Goal: Find specific page/section

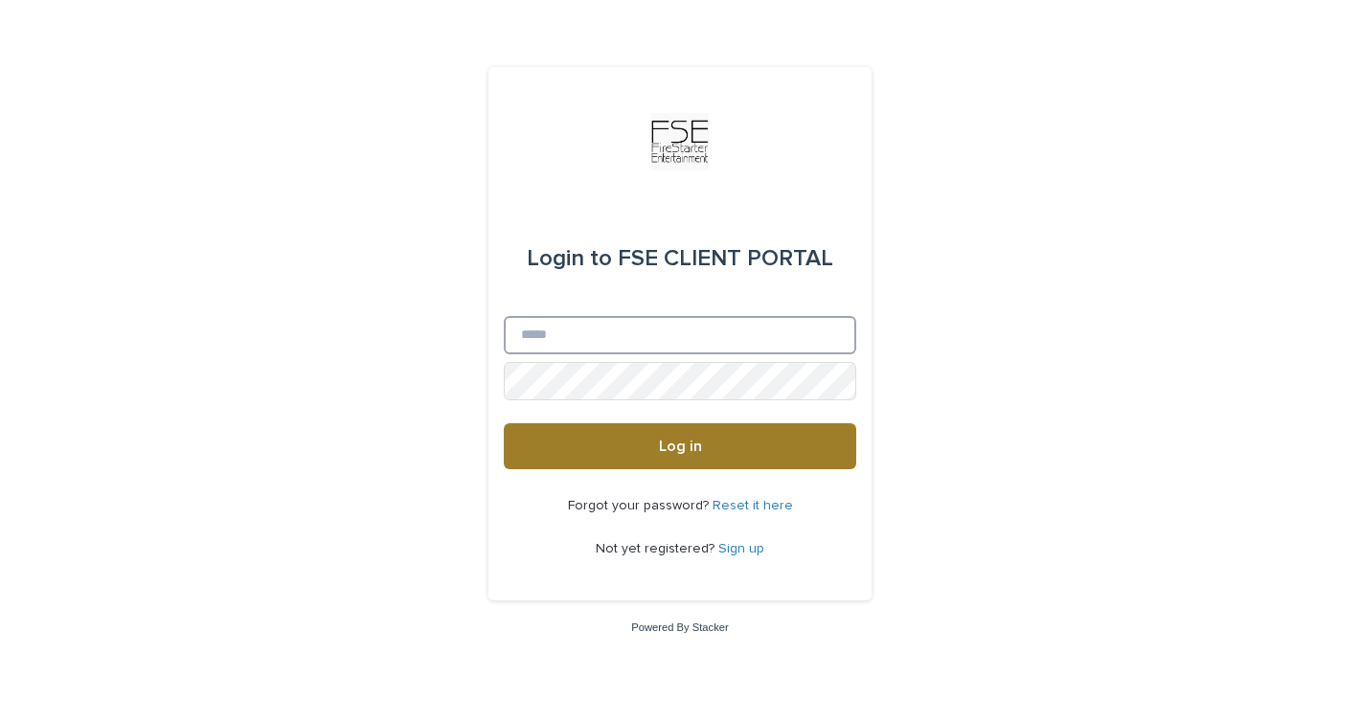
type input "**********"
click at [814, 447] on button "Log in" at bounding box center [680, 446] width 353 height 46
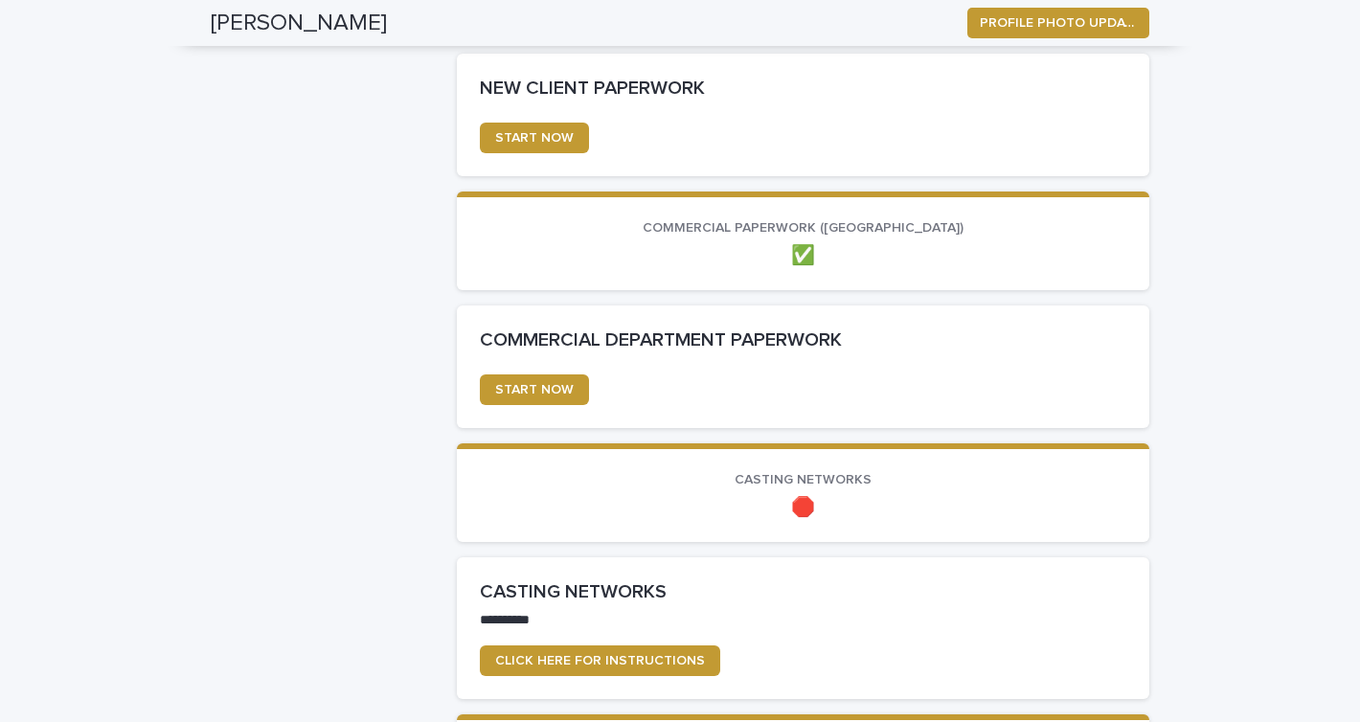
scroll to position [1111, 0]
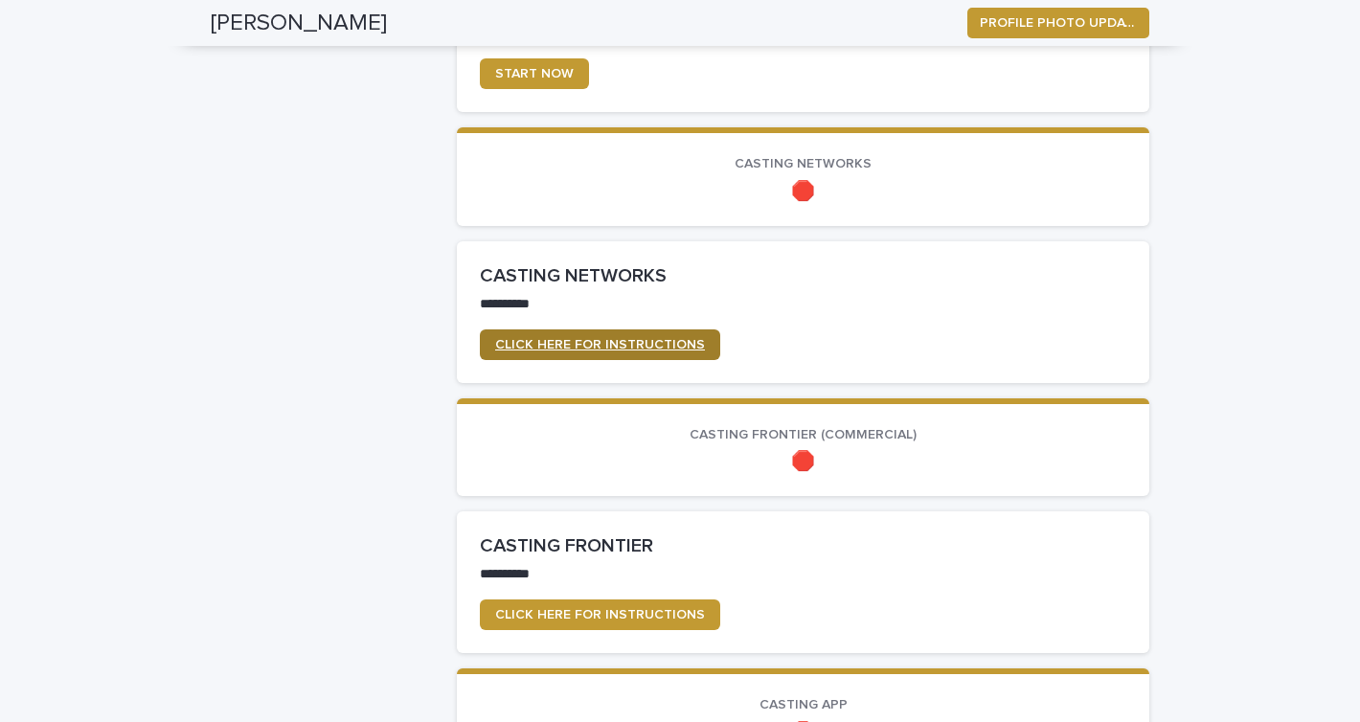
click at [627, 351] on span "CLICK HERE FOR INSTRUCTIONS" at bounding box center [600, 344] width 210 height 13
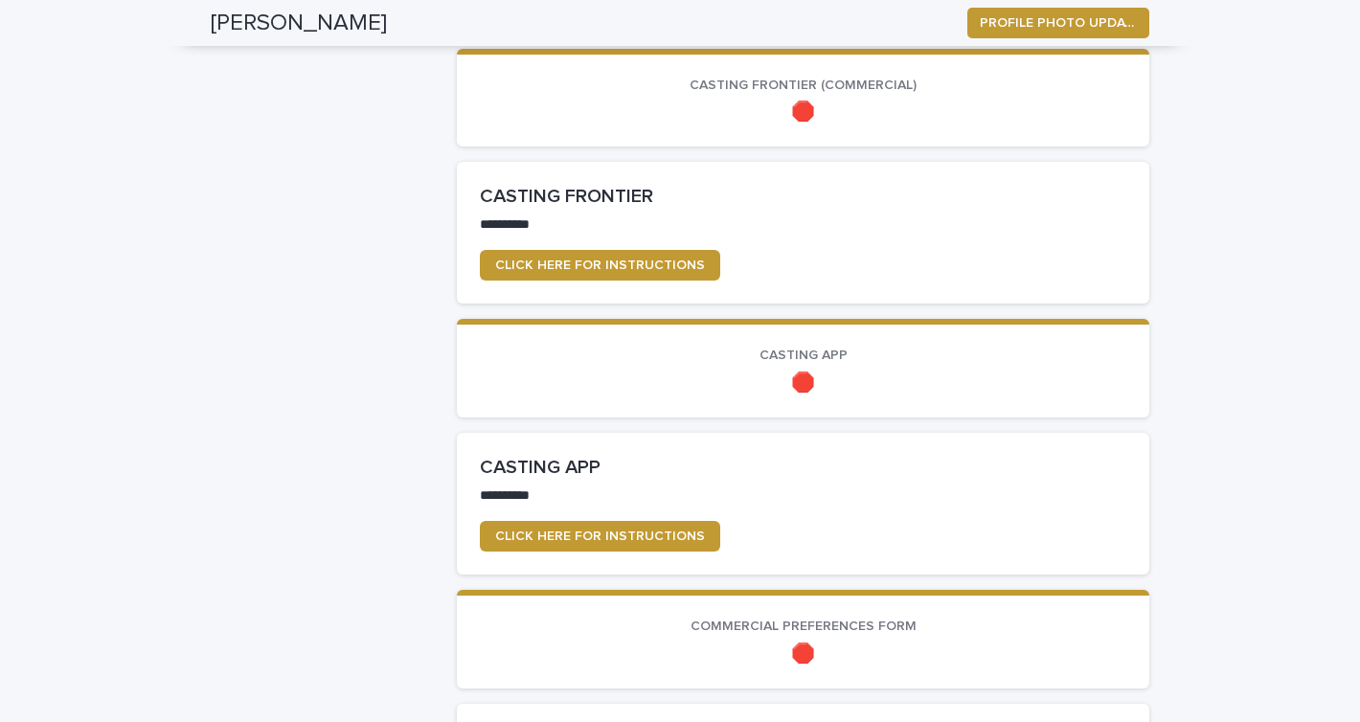
scroll to position [1499, 0]
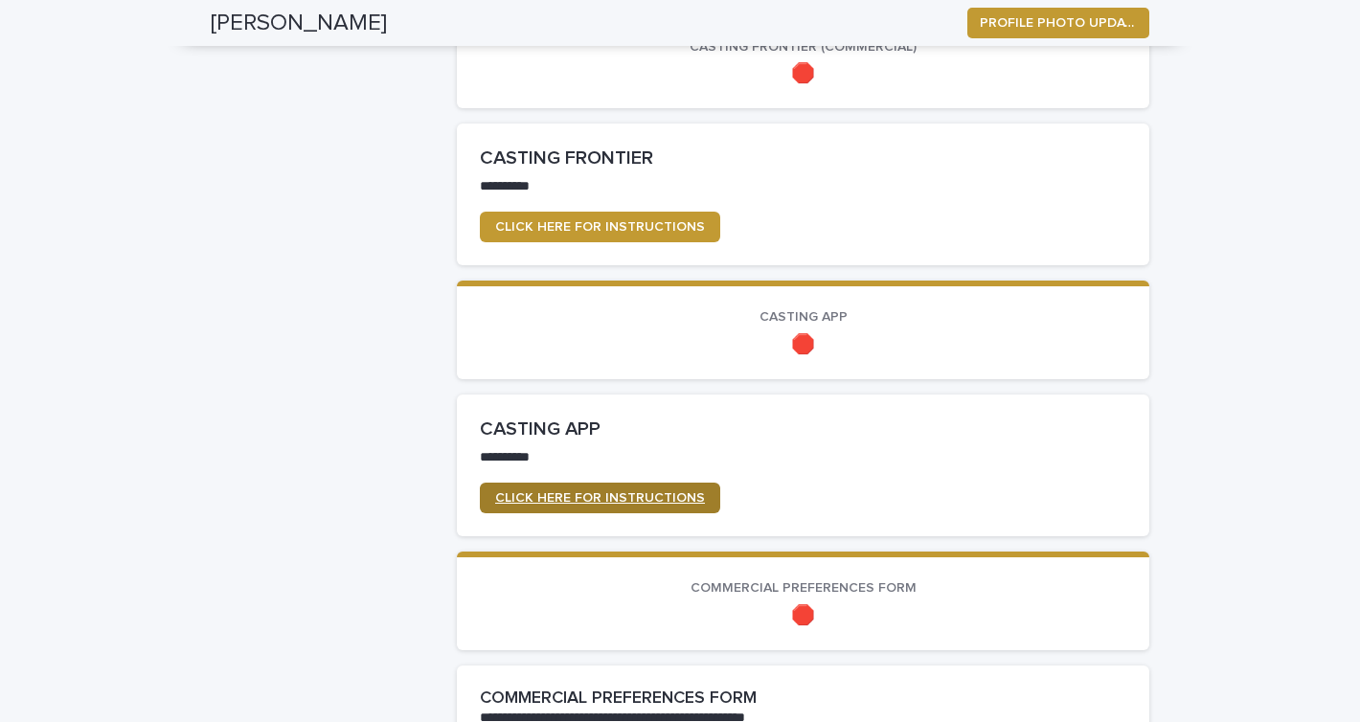
click at [647, 494] on span "CLICK HERE FOR INSTRUCTIONS" at bounding box center [600, 497] width 210 height 13
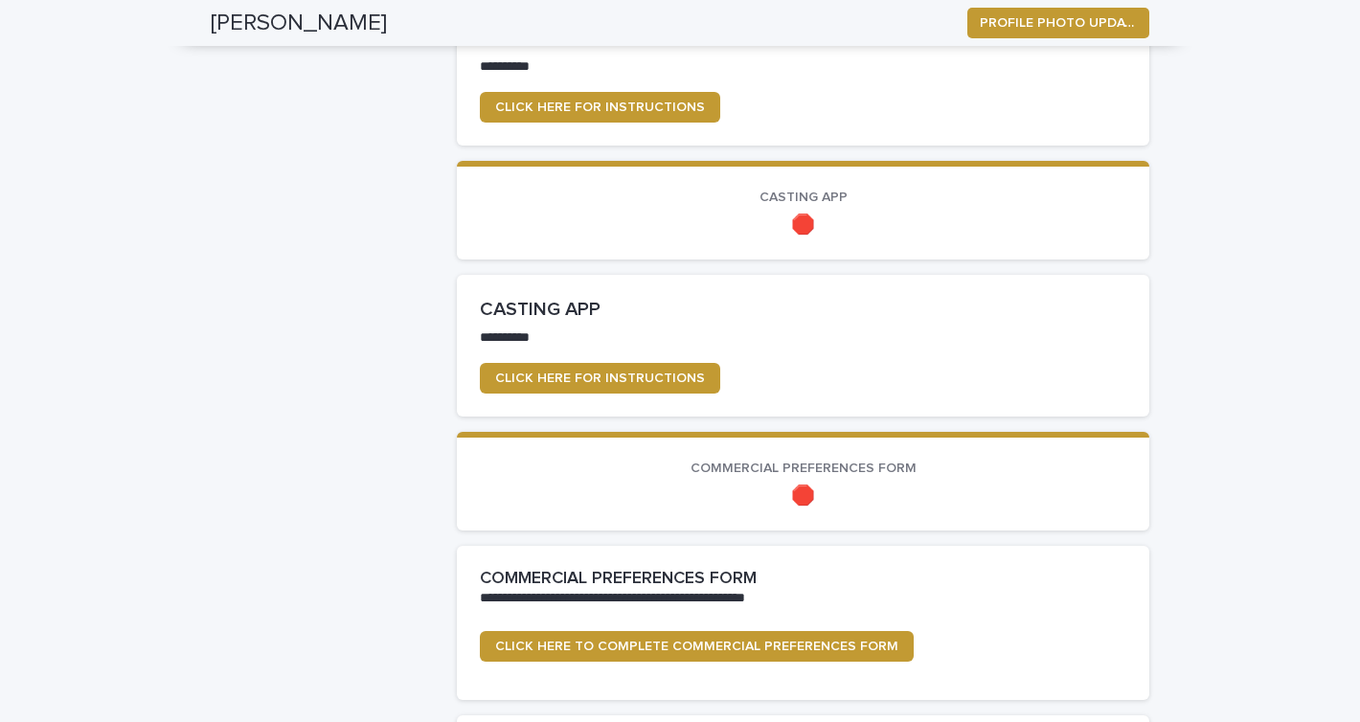
scroll to position [1620, 0]
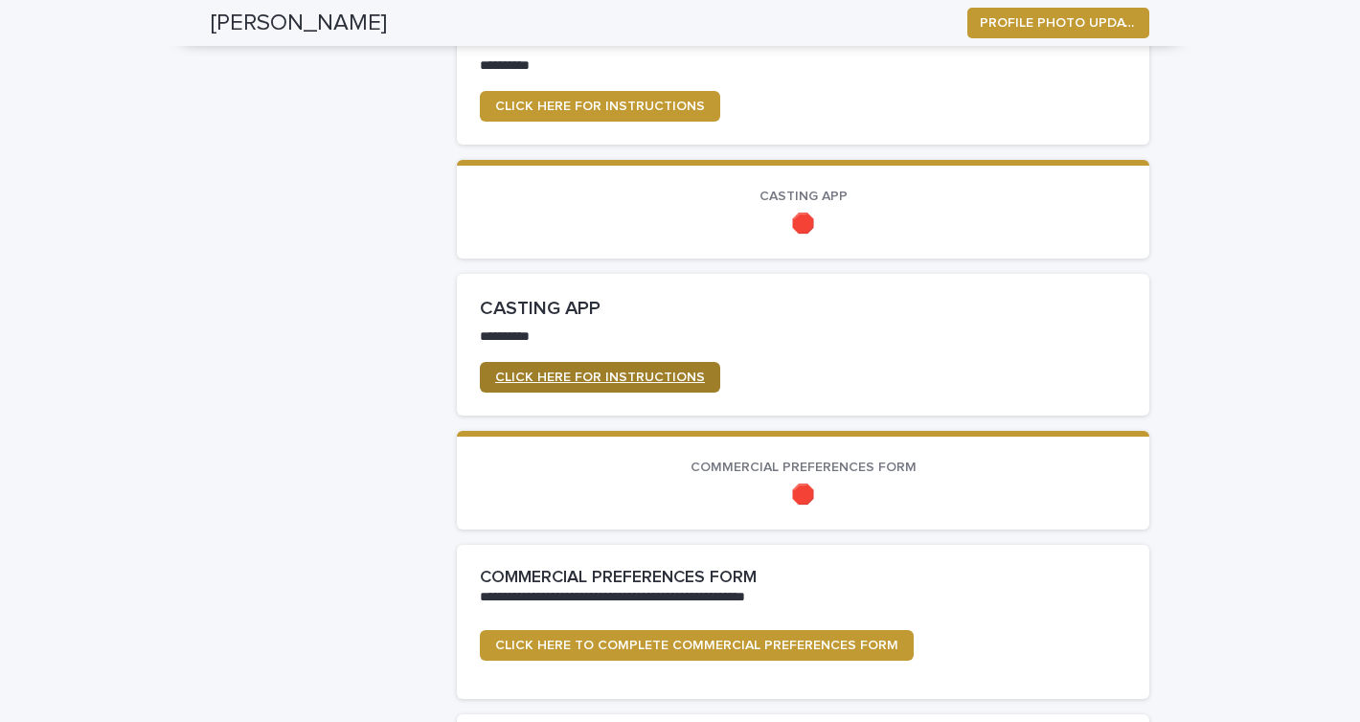
click at [653, 375] on span "CLICK HERE FOR INSTRUCTIONS" at bounding box center [600, 377] width 210 height 13
